Goal: Task Accomplishment & Management: Manage account settings

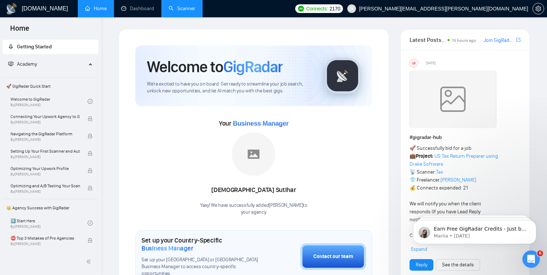
click at [176, 6] on link "Scanner" at bounding box center [181, 8] width 27 height 6
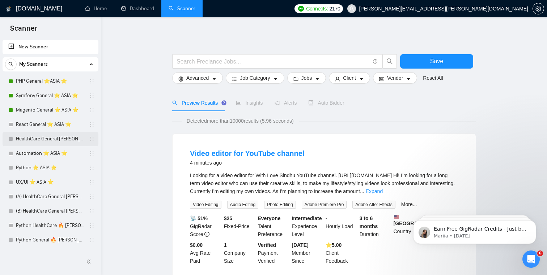
click at [58, 134] on link "HealthCare General [PERSON_NAME] ⭐️ASIA⭐️" at bounding box center [50, 139] width 69 height 14
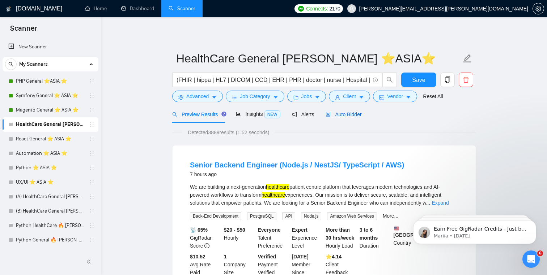
click at [352, 116] on span "Auto Bidder" at bounding box center [343, 115] width 36 height 6
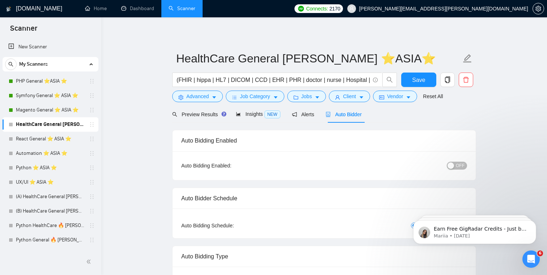
click at [452, 168] on div "button" at bounding box center [450, 166] width 7 height 7
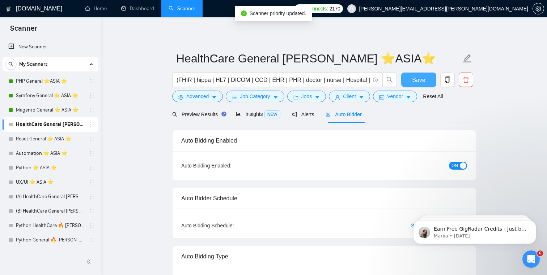
click at [425, 80] on button "Save" at bounding box center [418, 80] width 35 height 14
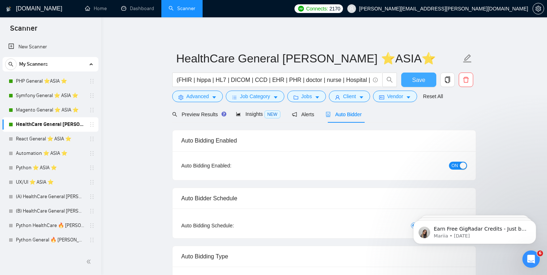
click at [420, 79] on span "Save" at bounding box center [418, 80] width 13 height 9
click at [80, 153] on link "Automation ⭐️ ASIA ⭐️" at bounding box center [50, 153] width 69 height 14
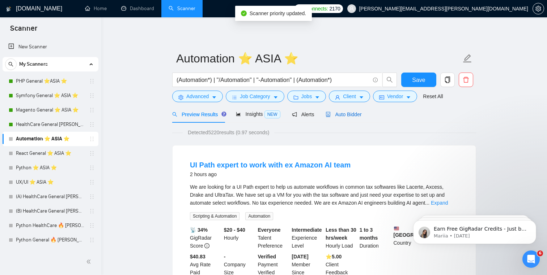
click at [329, 116] on icon "robot" at bounding box center [327, 114] width 5 height 5
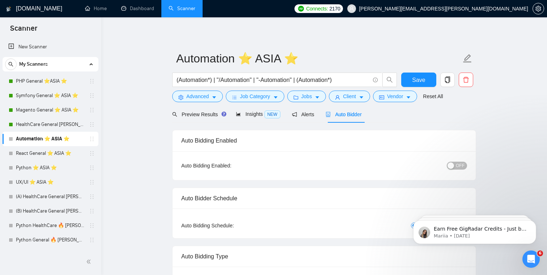
click at [459, 166] on span "OFF" at bounding box center [459, 166] width 9 height 8
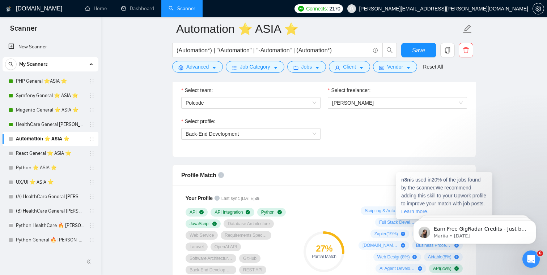
scroll to position [346, 0]
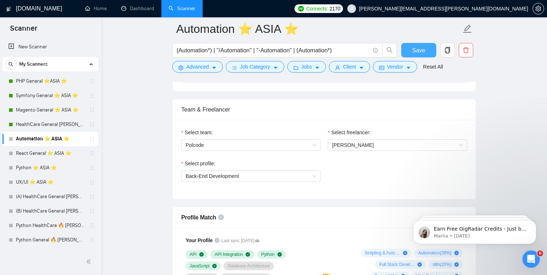
click at [425, 49] on button "Save" at bounding box center [418, 50] width 35 height 14
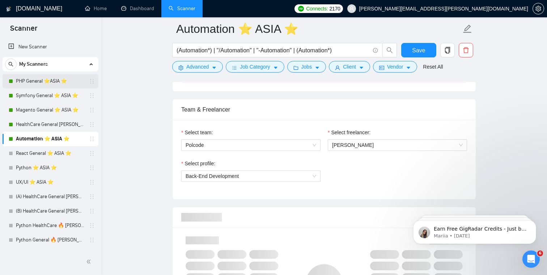
click at [67, 79] on link "PHP General ⭐️ASIA ⭐️" at bounding box center [50, 81] width 69 height 14
